Goal: Task Accomplishment & Management: Manage account settings

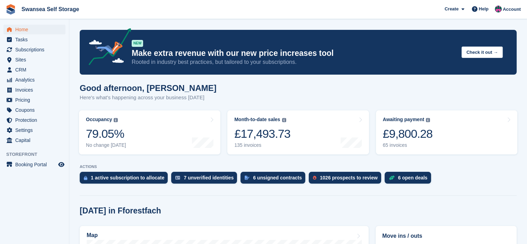
scroll to position [243, 0]
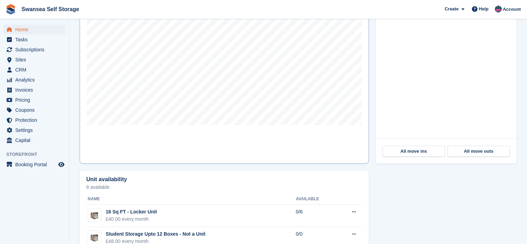
scroll to position [243, 0]
click at [29, 98] on span "Pricing" at bounding box center [36, 100] width 42 height 10
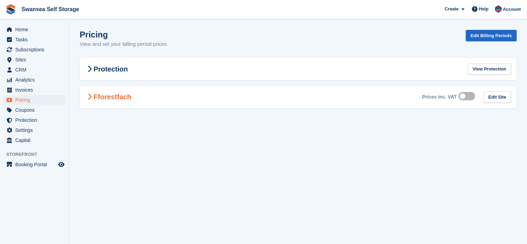
click at [117, 93] on h2 "Fforestfach" at bounding box center [108, 97] width 46 height 8
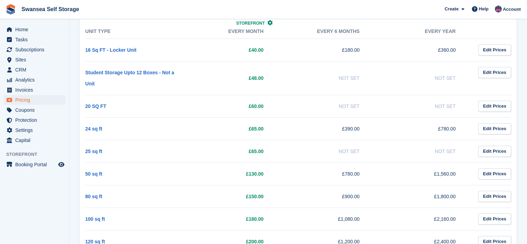
scroll to position [69, 0]
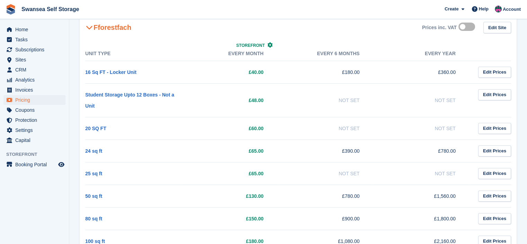
click at [195, 162] on td "£65.00" at bounding box center [229, 173] width 96 height 23
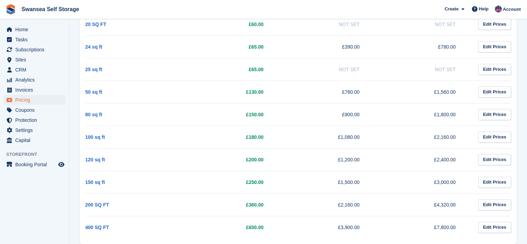
scroll to position [177, 0]
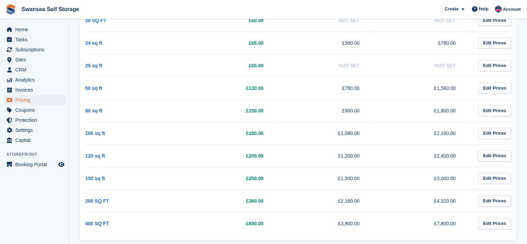
drag, startPoint x: 84, startPoint y: 70, endPoint x: 366, endPoint y: 195, distance: 308.0
click at [363, 196] on div "Unit Type Storefront Every month Every 6 months Every year 16 Sq FT - Locker Un…" at bounding box center [298, 85] width 437 height 309
copy div "Unit Type Storefront Every month Every 6 months Every year 16 Sq FT - Locker Un…"
